Goal: Task Accomplishment & Management: Manage account settings

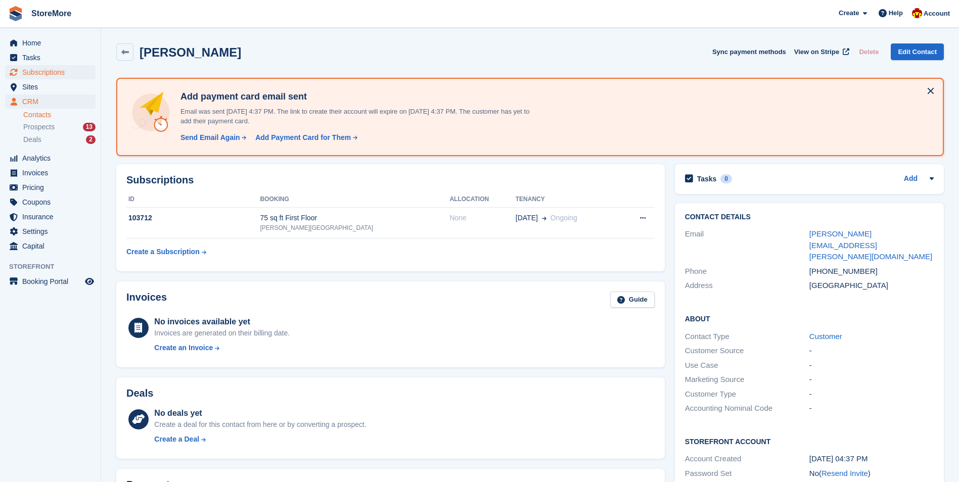
scroll to position [32, 0]
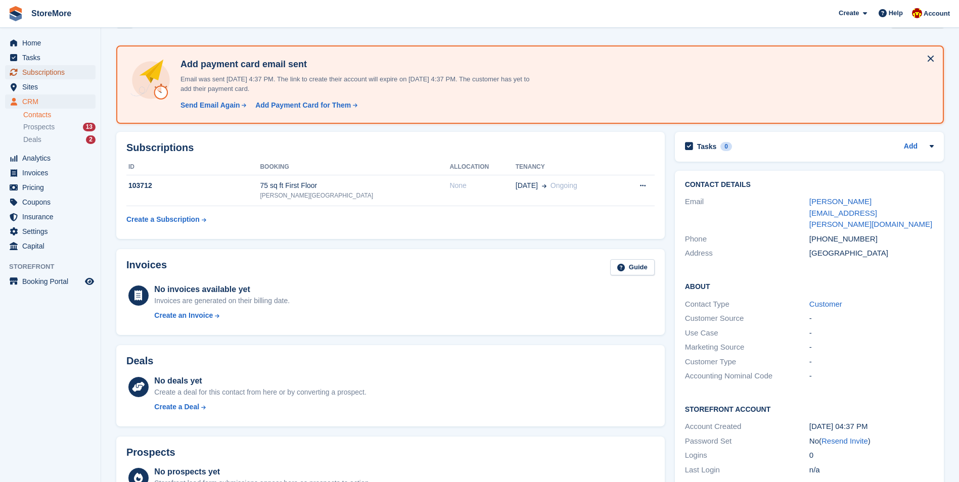
click at [72, 76] on span "Subscriptions" at bounding box center [52, 72] width 61 height 14
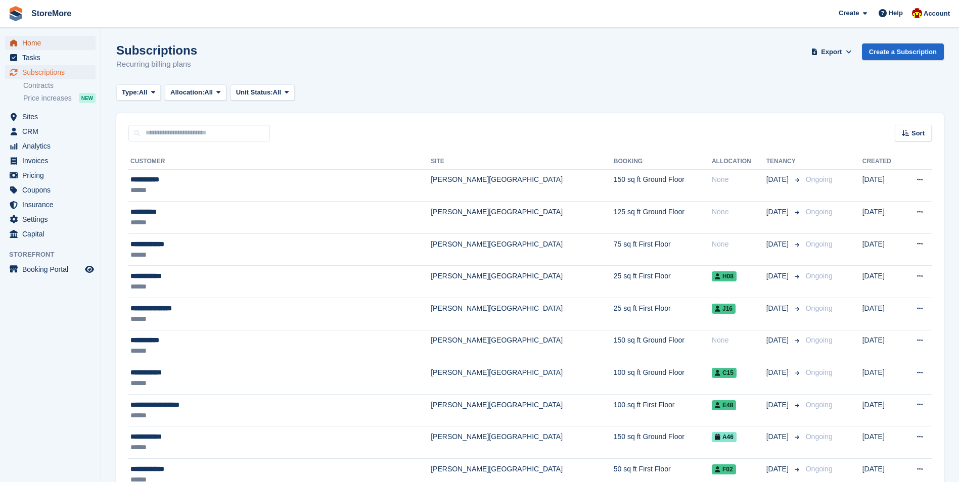
click at [59, 47] on span "Home" at bounding box center [52, 43] width 61 height 14
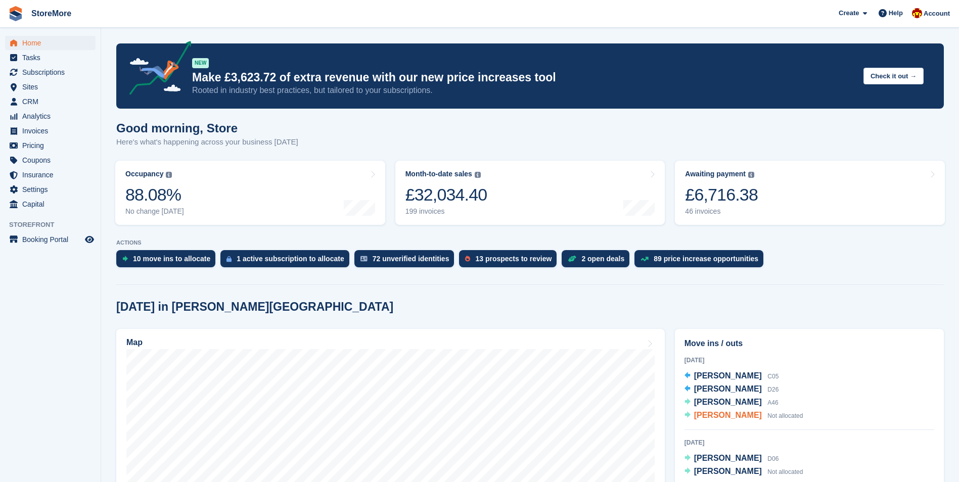
scroll to position [51, 0]
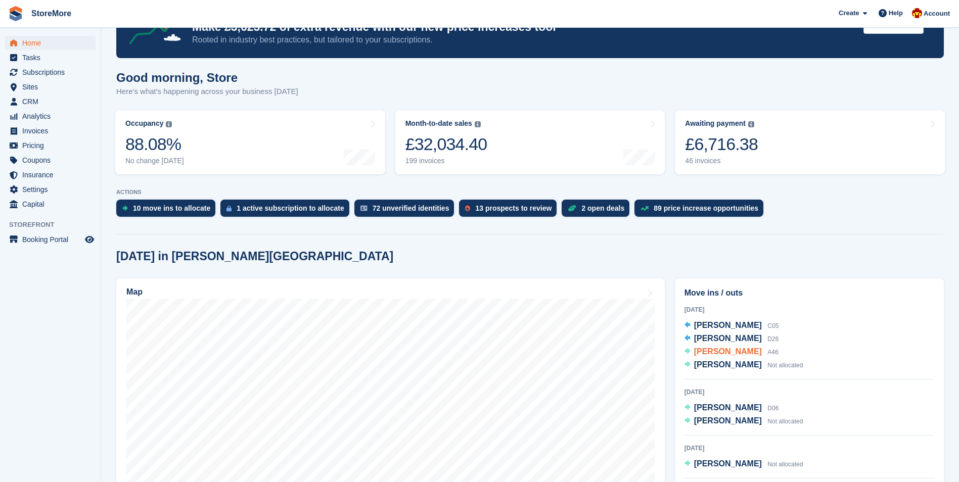
click at [722, 355] on span "[PERSON_NAME]" at bounding box center [728, 351] width 68 height 9
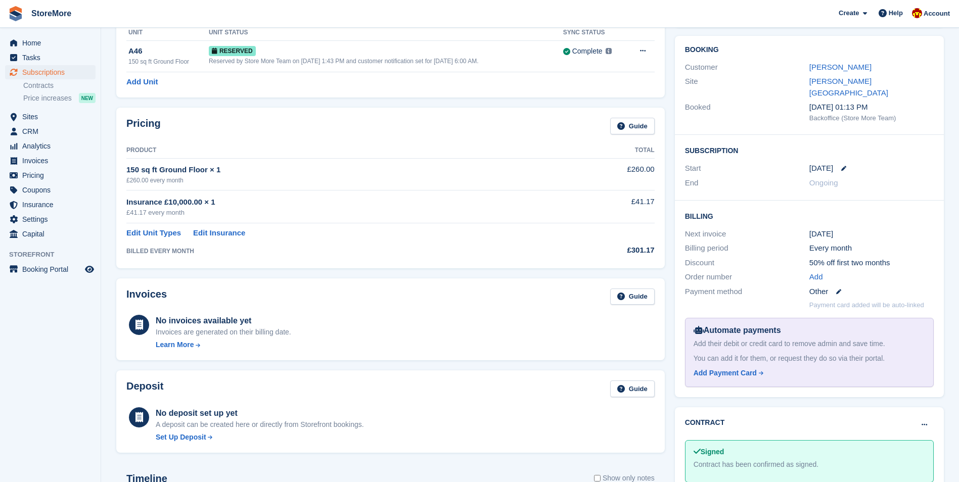
scroll to position [51, 0]
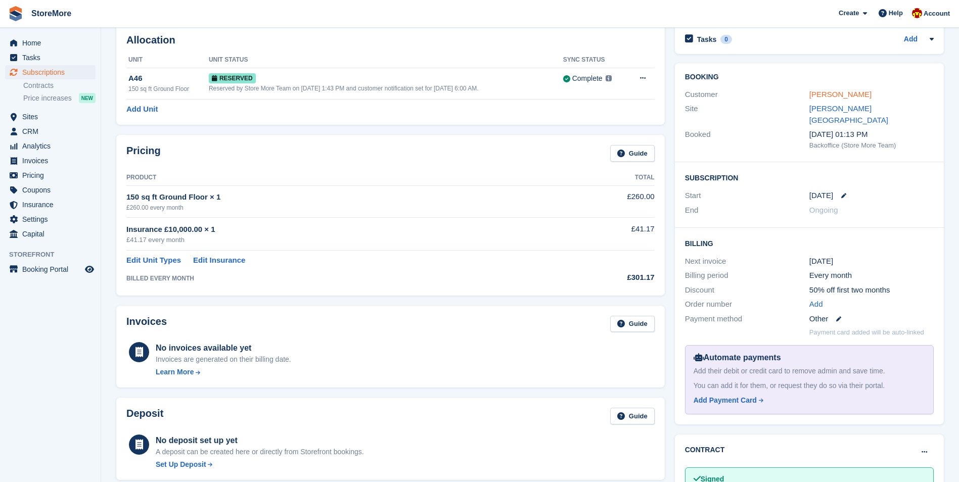
click at [835, 94] on link "[PERSON_NAME]" at bounding box center [840, 94] width 62 height 9
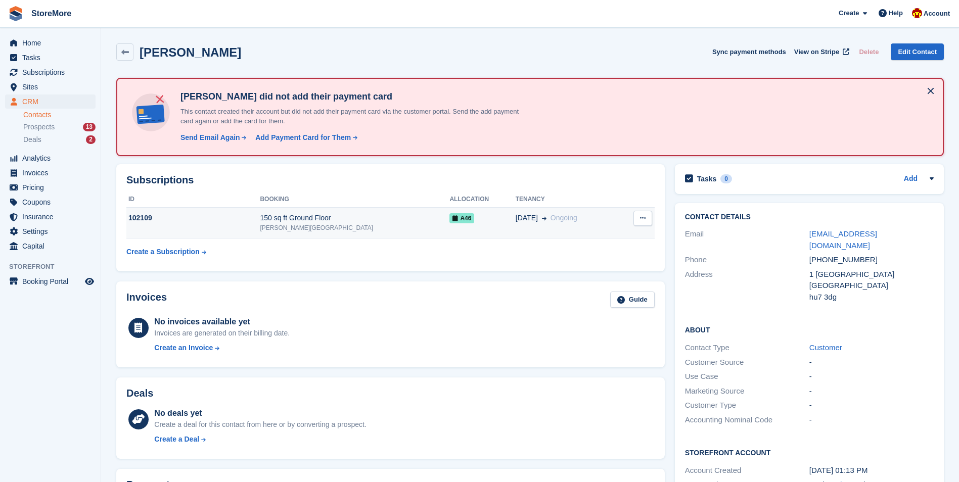
click at [378, 226] on div "[PERSON_NAME][GEOGRAPHIC_DATA]" at bounding box center [355, 227] width 190 height 9
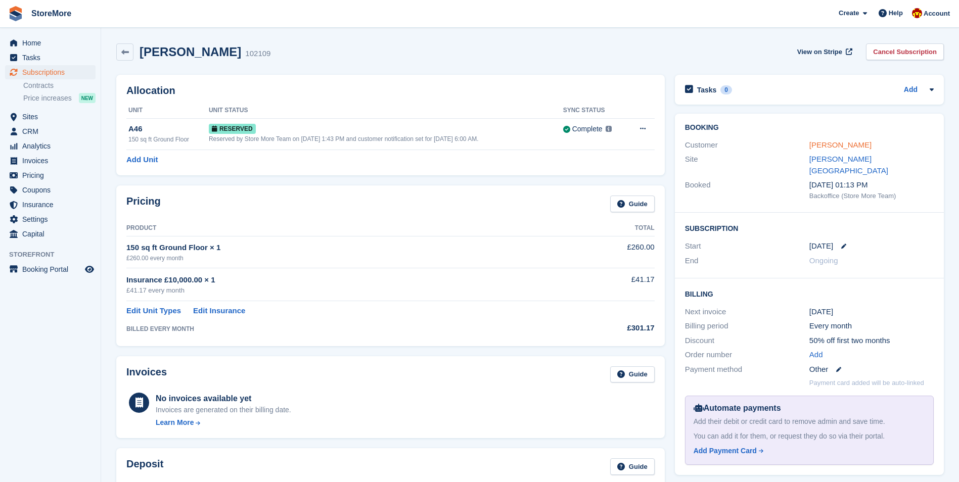
click at [824, 145] on link "[PERSON_NAME]" at bounding box center [840, 145] width 62 height 9
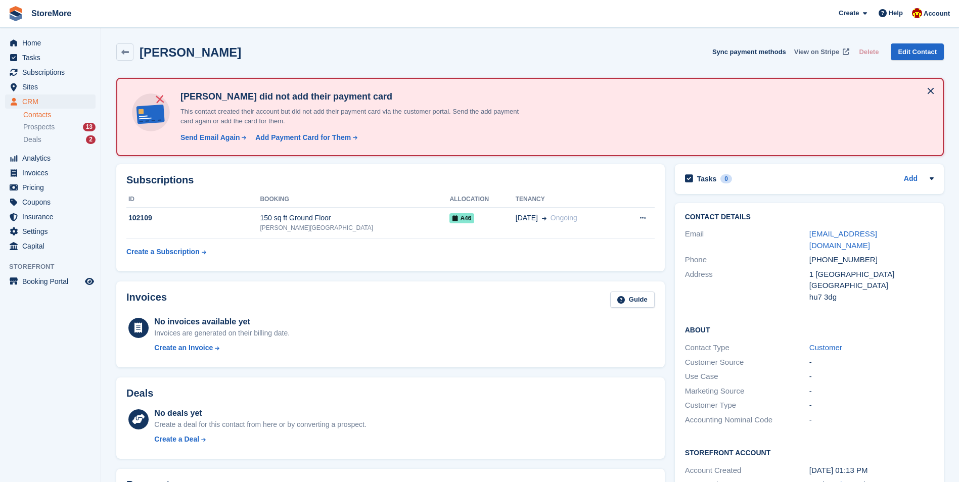
click at [825, 51] on span "View on Stripe" at bounding box center [816, 52] width 45 height 10
click at [364, 224] on div "[PERSON_NAME][GEOGRAPHIC_DATA]" at bounding box center [355, 227] width 190 height 9
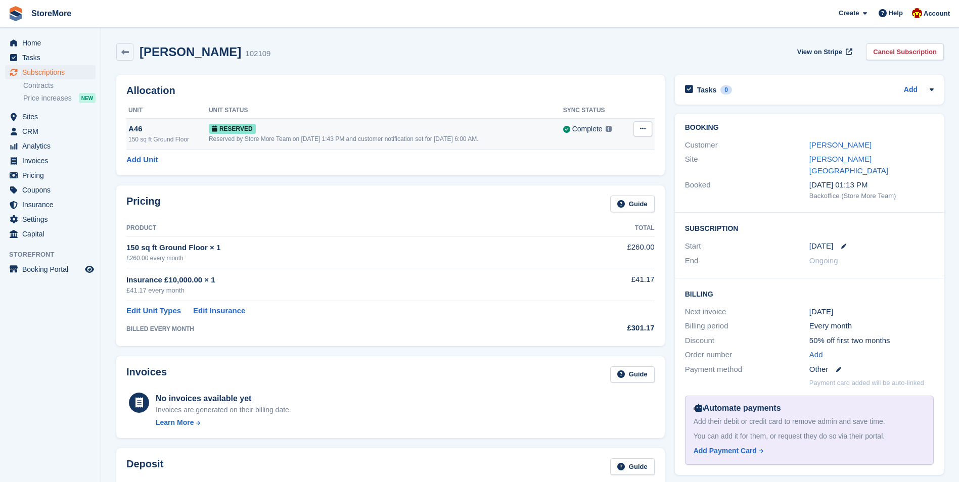
click at [437, 129] on div "Reserved" at bounding box center [386, 128] width 354 height 11
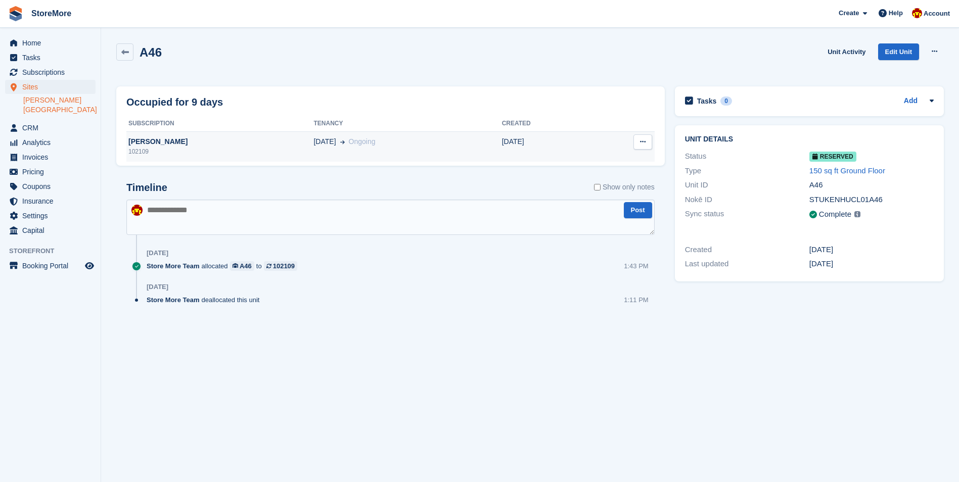
click at [391, 144] on div "[DATE] Ongoing" at bounding box center [407, 142] width 188 height 11
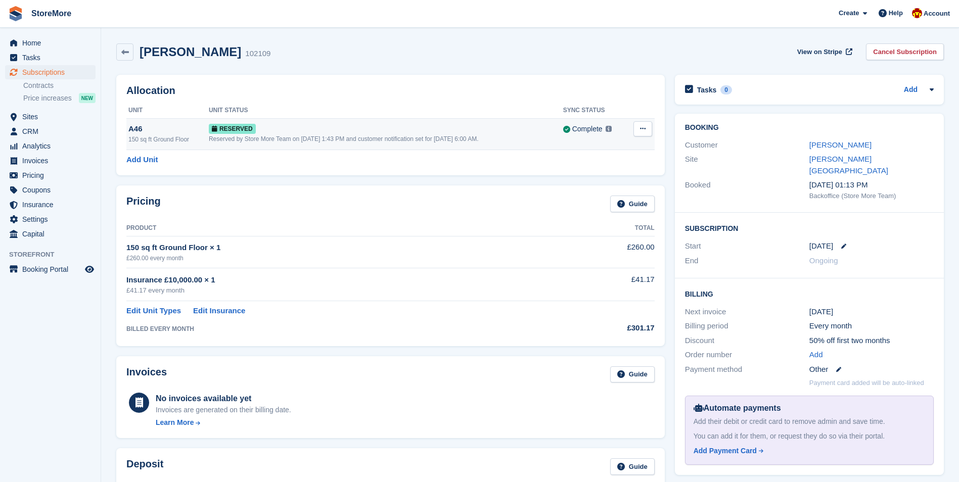
click at [640, 127] on icon at bounding box center [643, 128] width 6 height 7
click at [574, 91] on h2 "Allocation" at bounding box center [390, 91] width 528 height 12
click at [45, 40] on span "Home" at bounding box center [52, 43] width 61 height 14
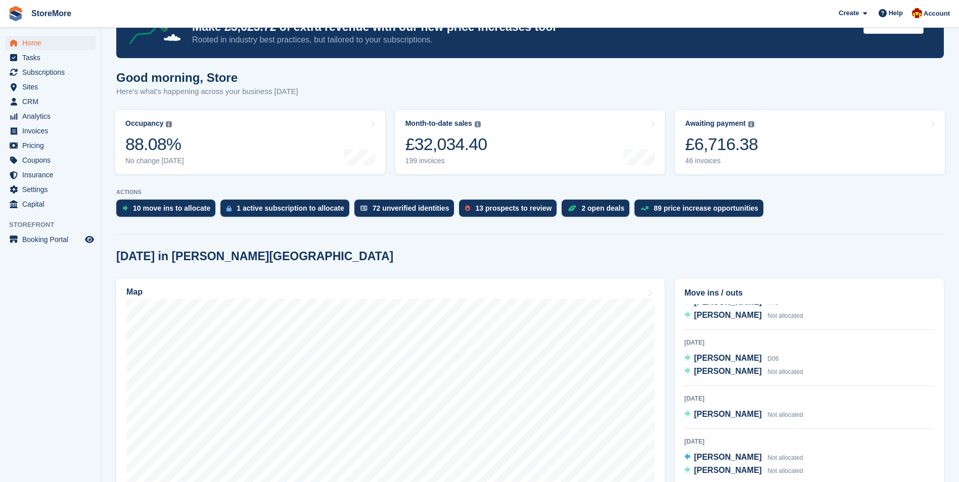
scroll to position [51, 0]
click at [725, 368] on span "[PERSON_NAME]" at bounding box center [728, 370] width 68 height 9
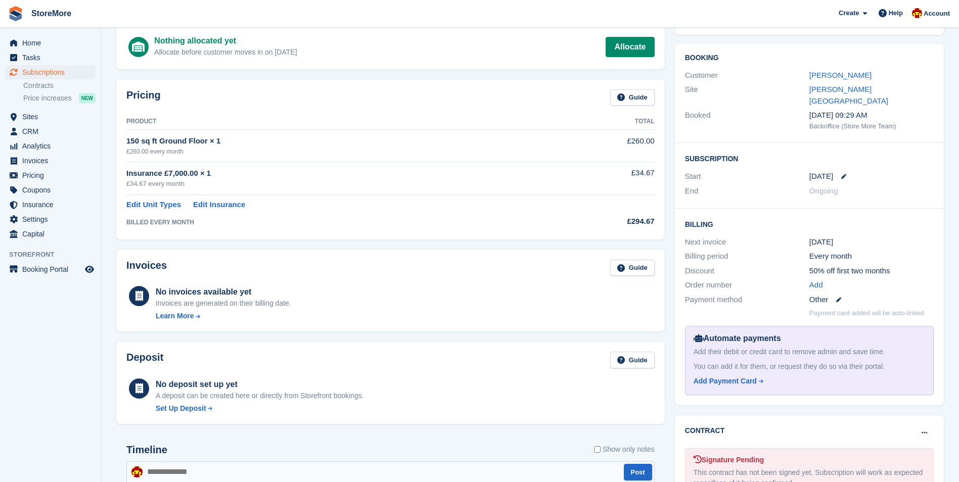
scroll to position [152, 0]
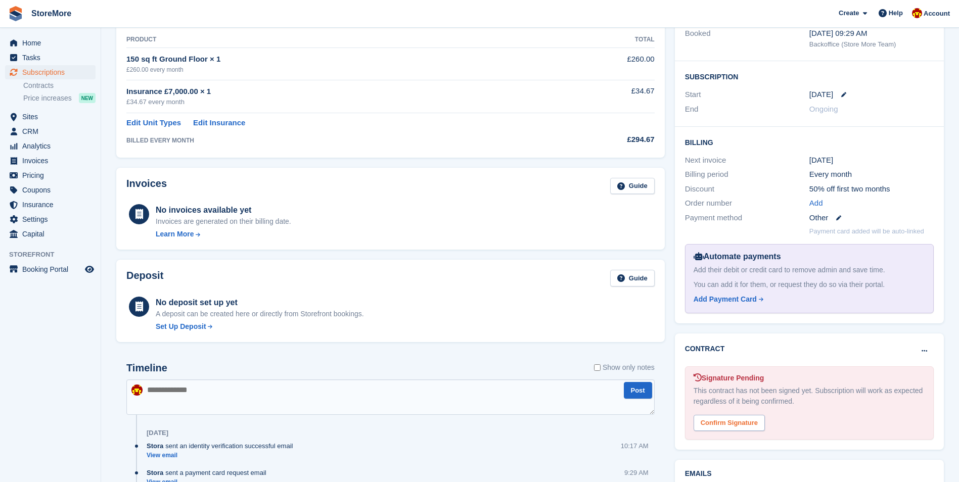
click at [738, 415] on div "Confirm Signature" at bounding box center [729, 423] width 71 height 17
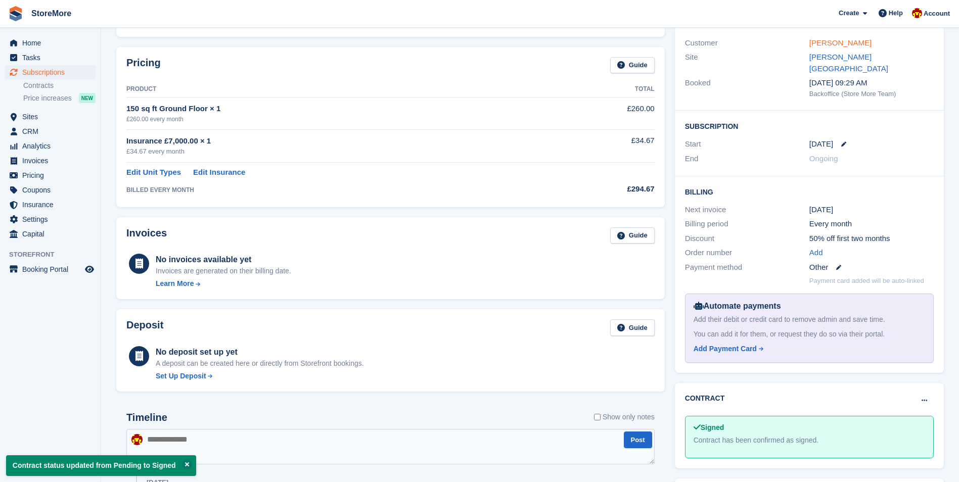
scroll to position [0, 0]
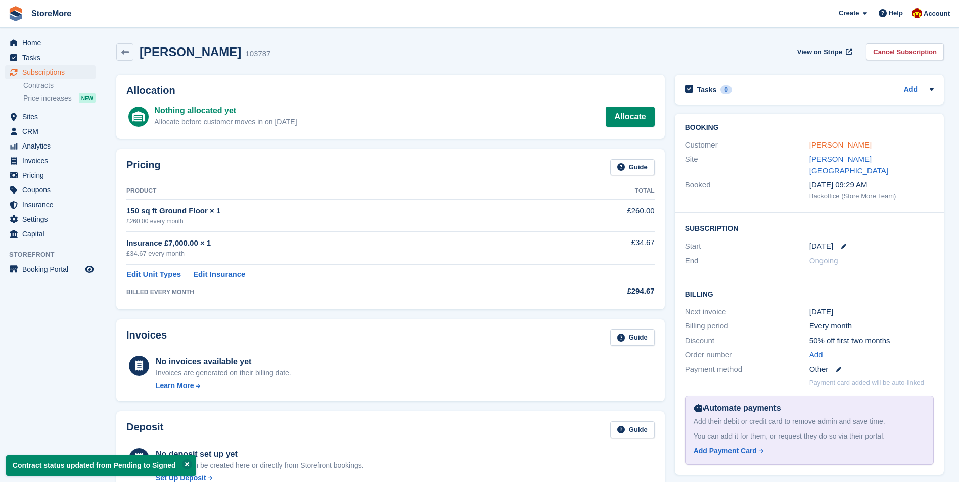
click at [826, 146] on link "[PERSON_NAME]" at bounding box center [840, 145] width 62 height 9
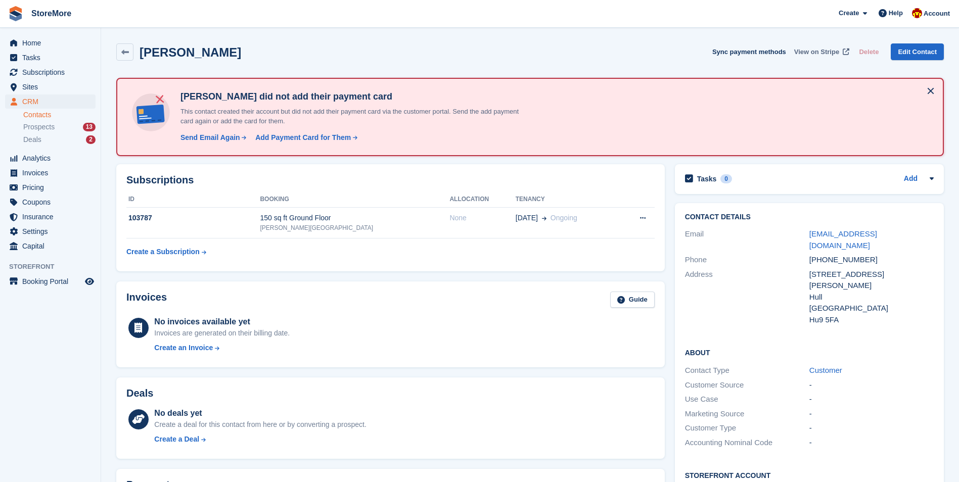
click at [829, 49] on span "View on Stripe" at bounding box center [816, 52] width 45 height 10
click at [516, 232] on td "29 Aug Ongoing" at bounding box center [568, 223] width 104 height 31
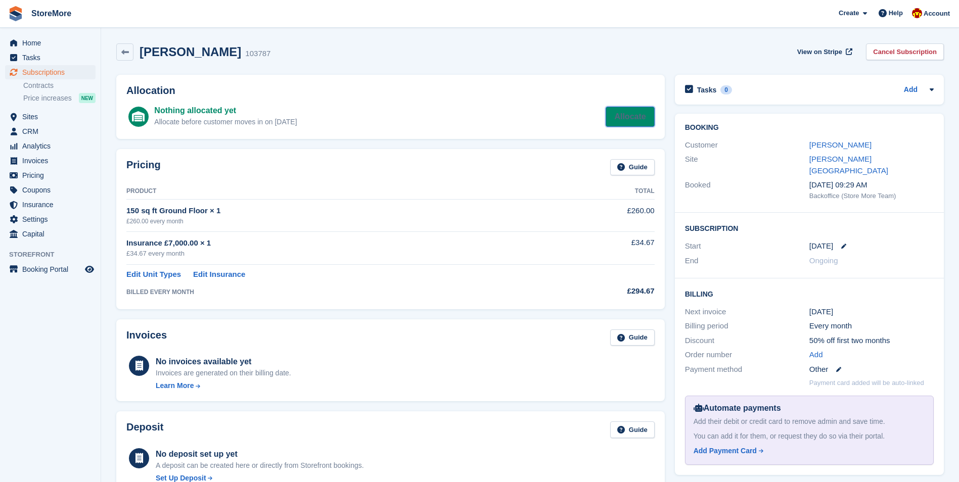
drag, startPoint x: 0, startPoint y: 0, endPoint x: 589, endPoint y: 122, distance: 601.0
click at [630, 118] on link "Allocate" at bounding box center [630, 117] width 49 height 20
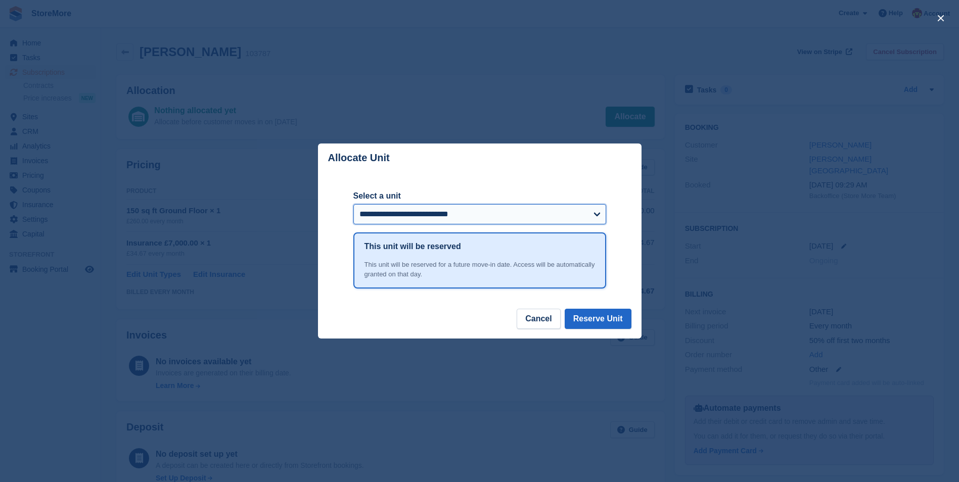
click at [445, 218] on select "**********" at bounding box center [479, 214] width 253 height 20
select select "*****"
click at [353, 205] on select "**********" at bounding box center [479, 214] width 253 height 20
click at [595, 324] on button "Reserve Unit" at bounding box center [598, 319] width 67 height 20
